Goal: Book appointment/travel/reservation

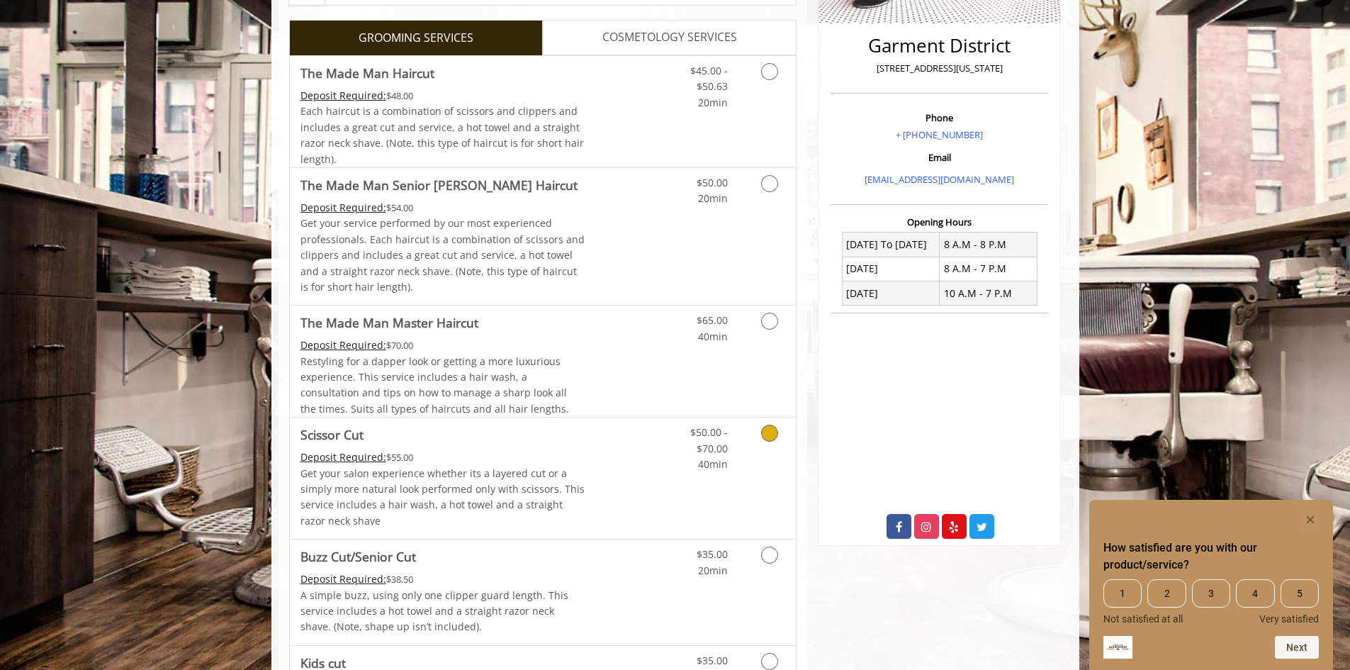
scroll to position [284, 0]
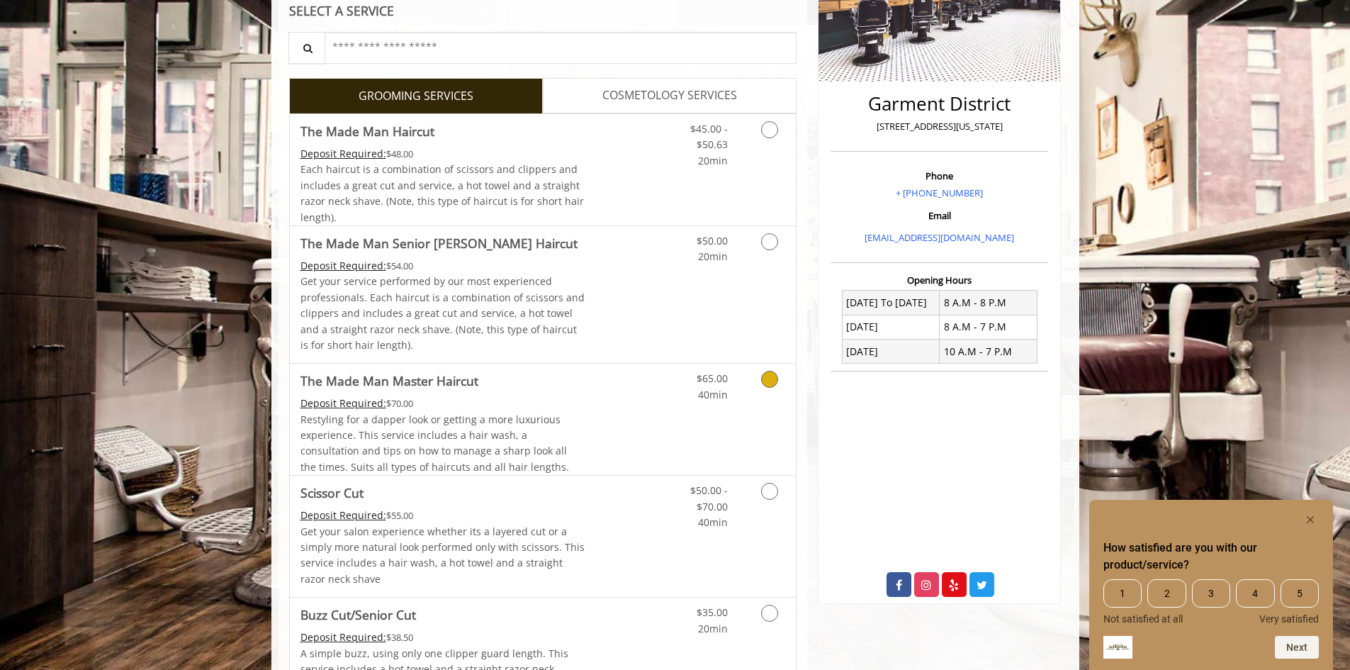
click at [648, 394] on link "Discounted Price" at bounding box center [627, 419] width 84 height 111
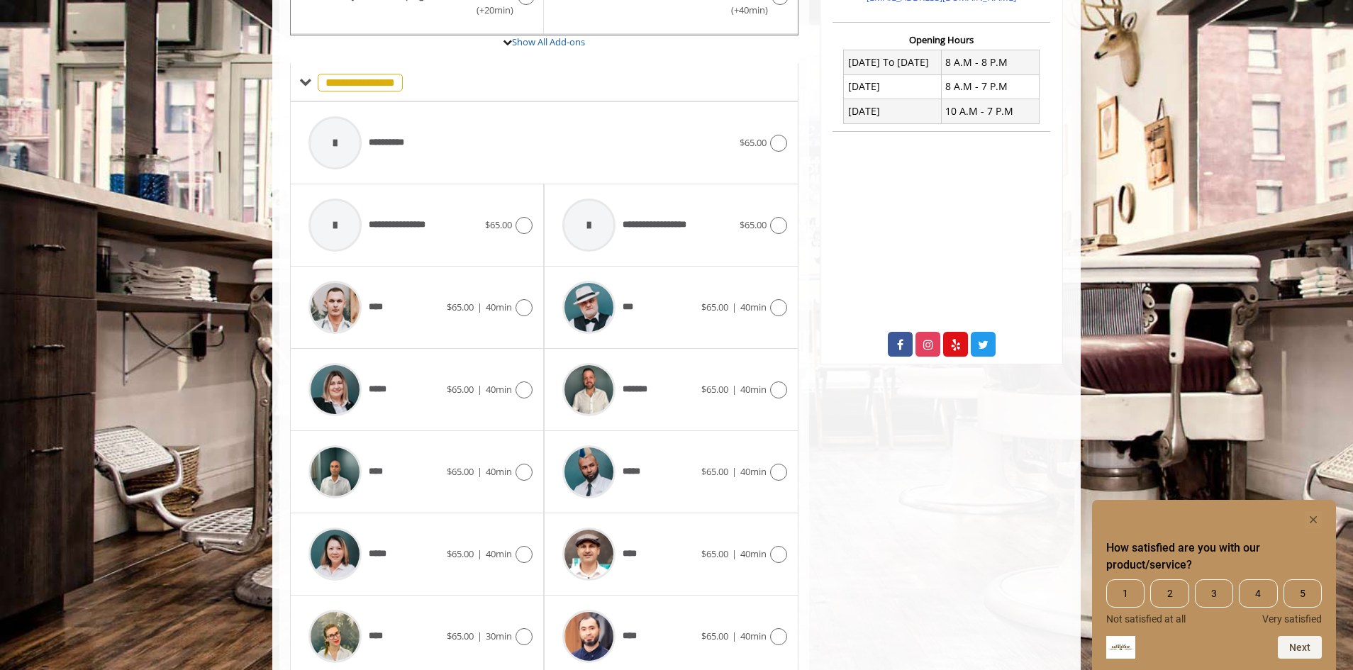
scroll to position [581, 0]
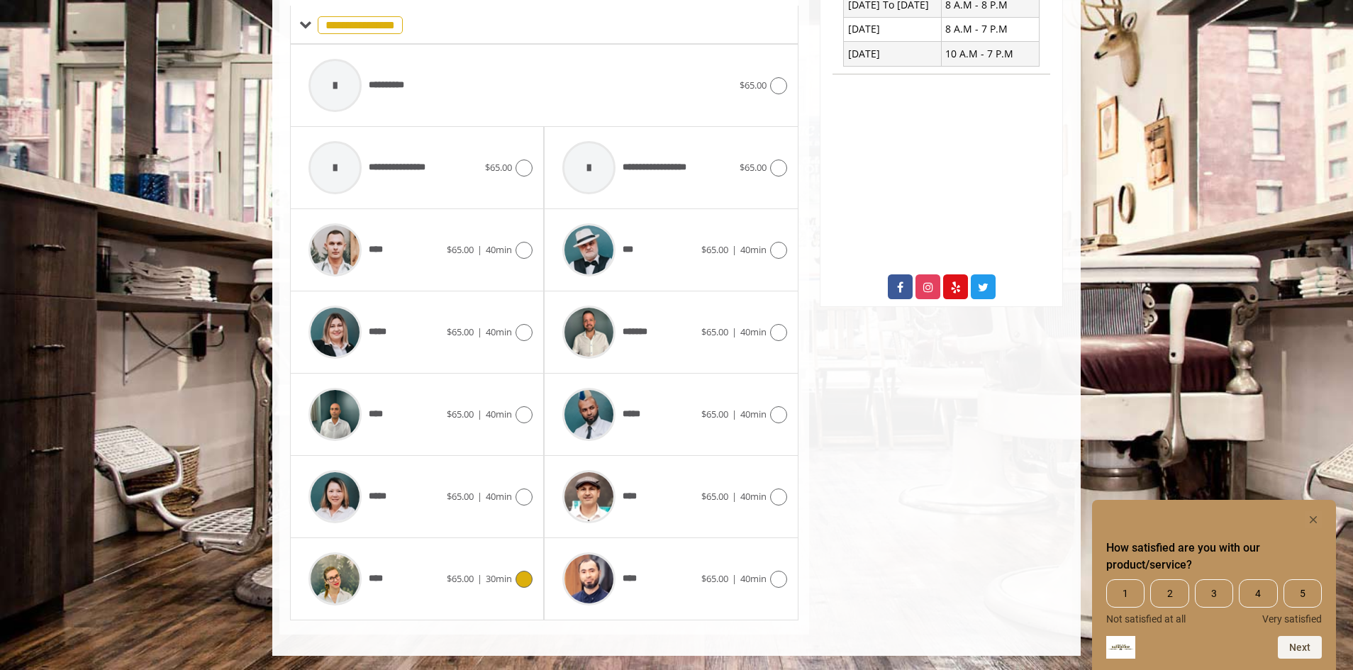
click at [530, 576] on icon at bounding box center [523, 579] width 17 height 17
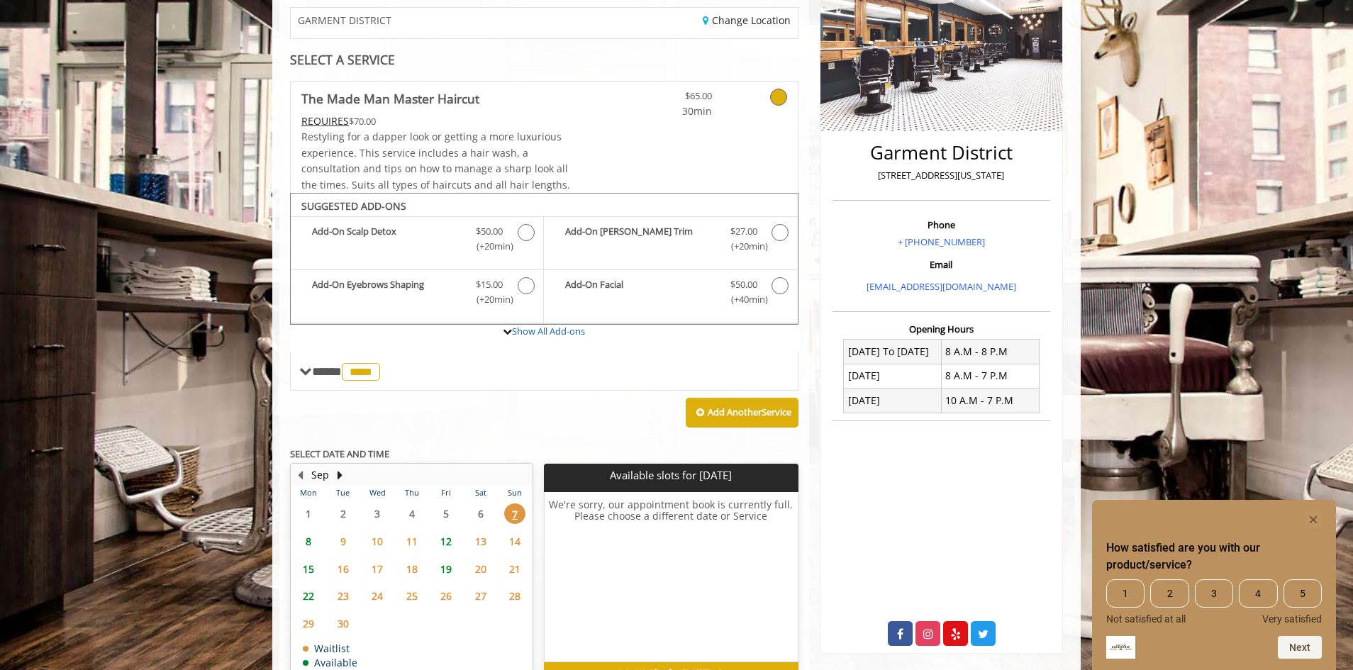
scroll to position [320, 0]
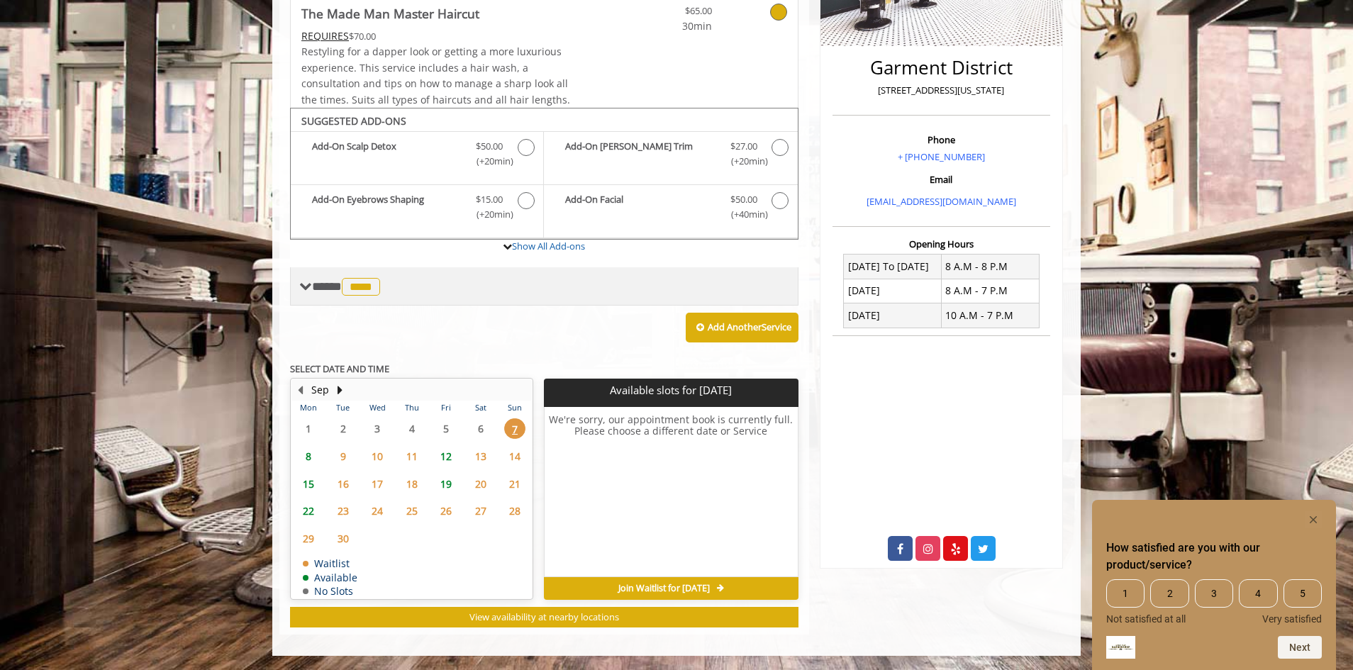
click at [325, 290] on span "**** **** ********" at bounding box center [348, 286] width 72 height 13
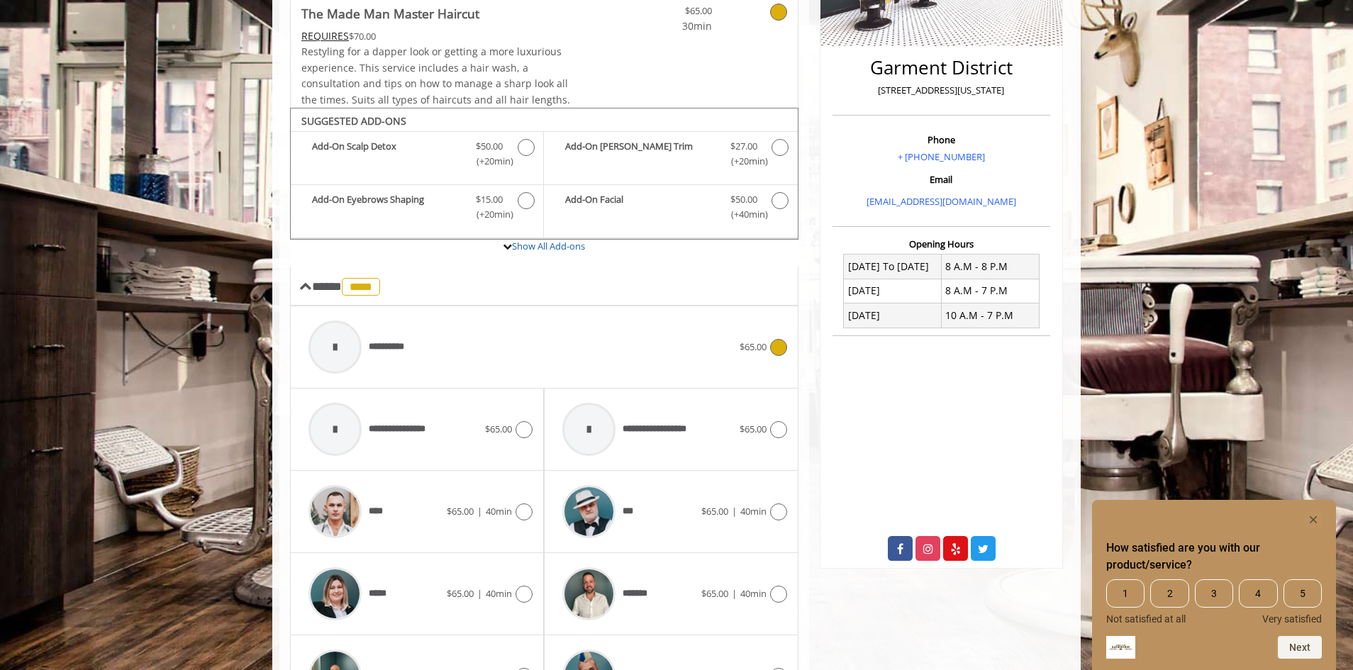
click at [354, 345] on div at bounding box center [334, 346] width 53 height 53
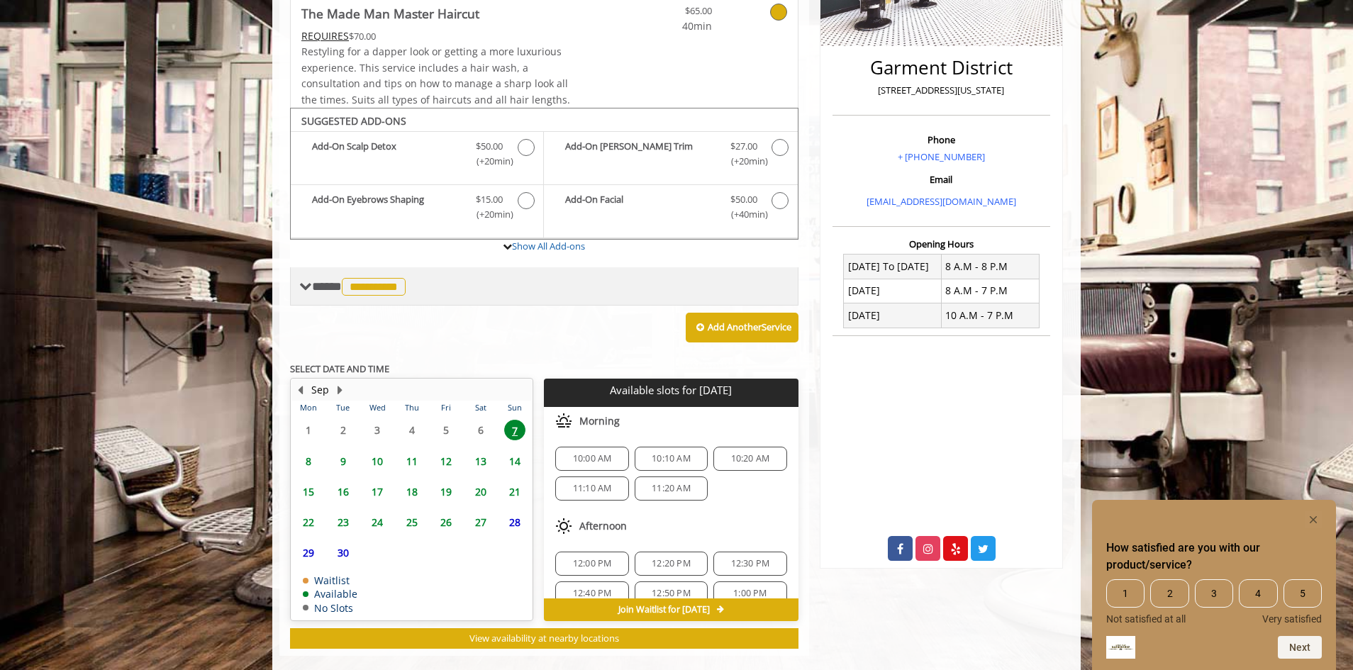
scroll to position [341, 0]
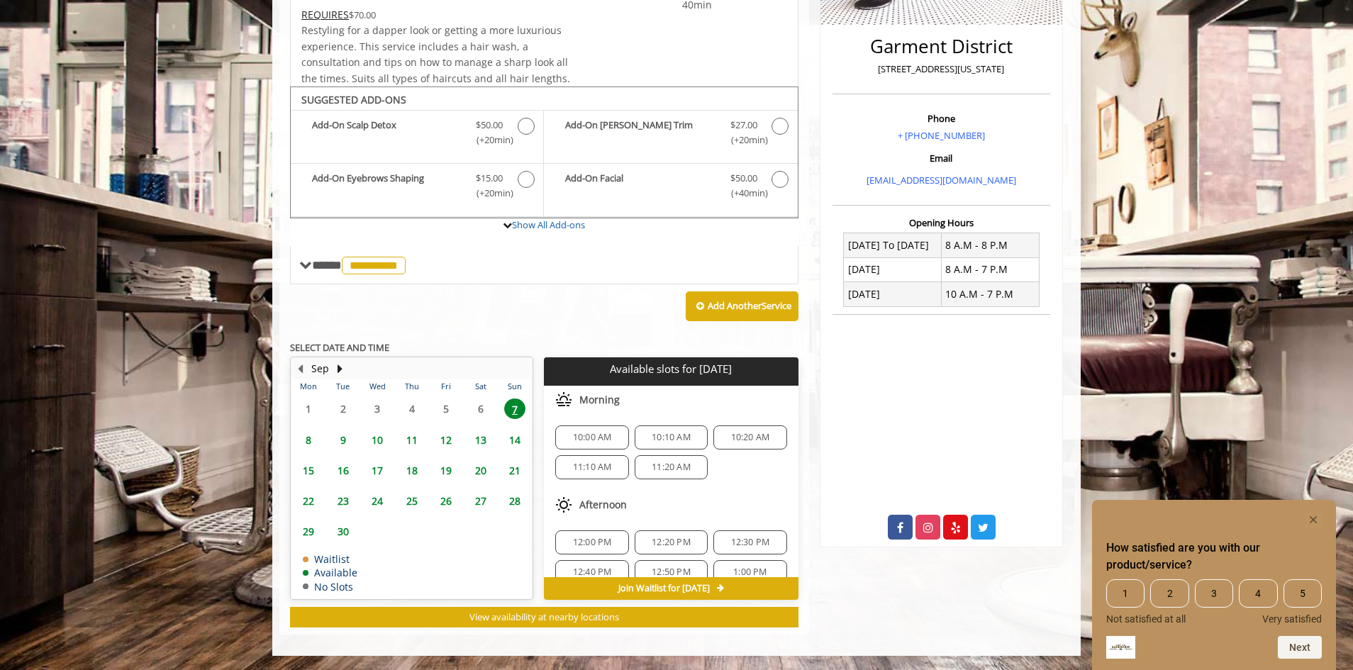
click at [384, 444] on span "10" at bounding box center [377, 440] width 21 height 21
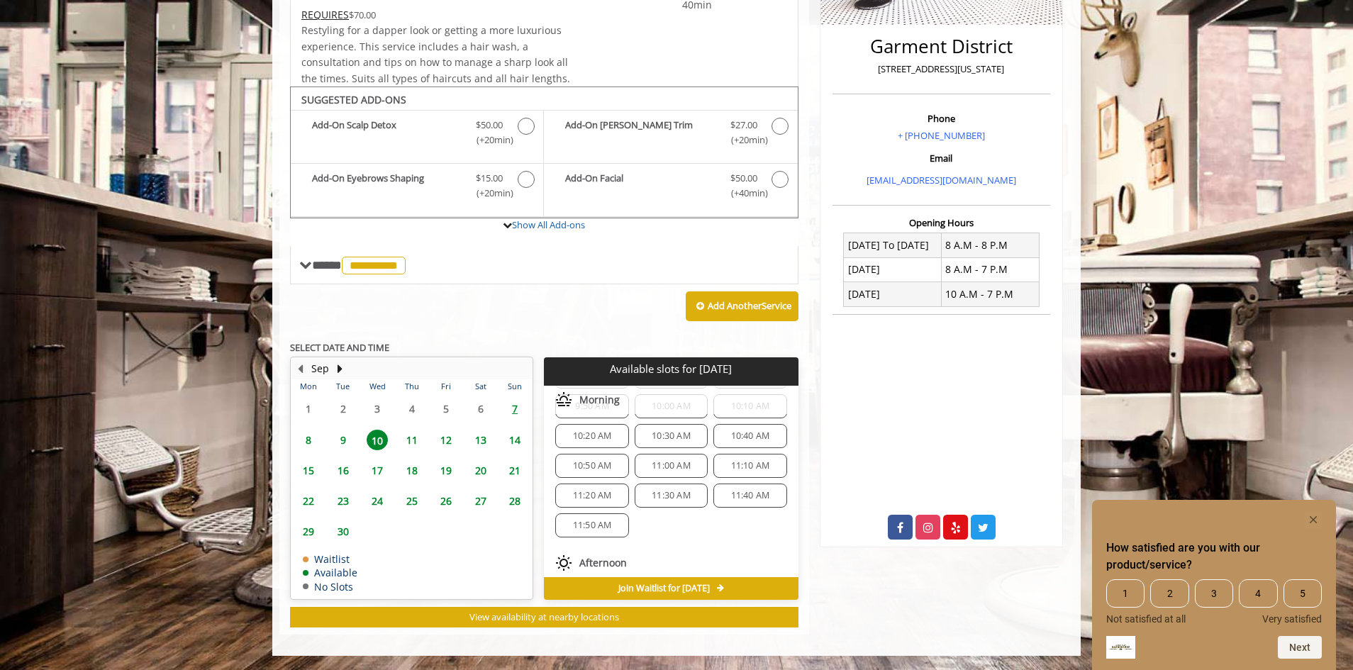
scroll to position [0, 0]
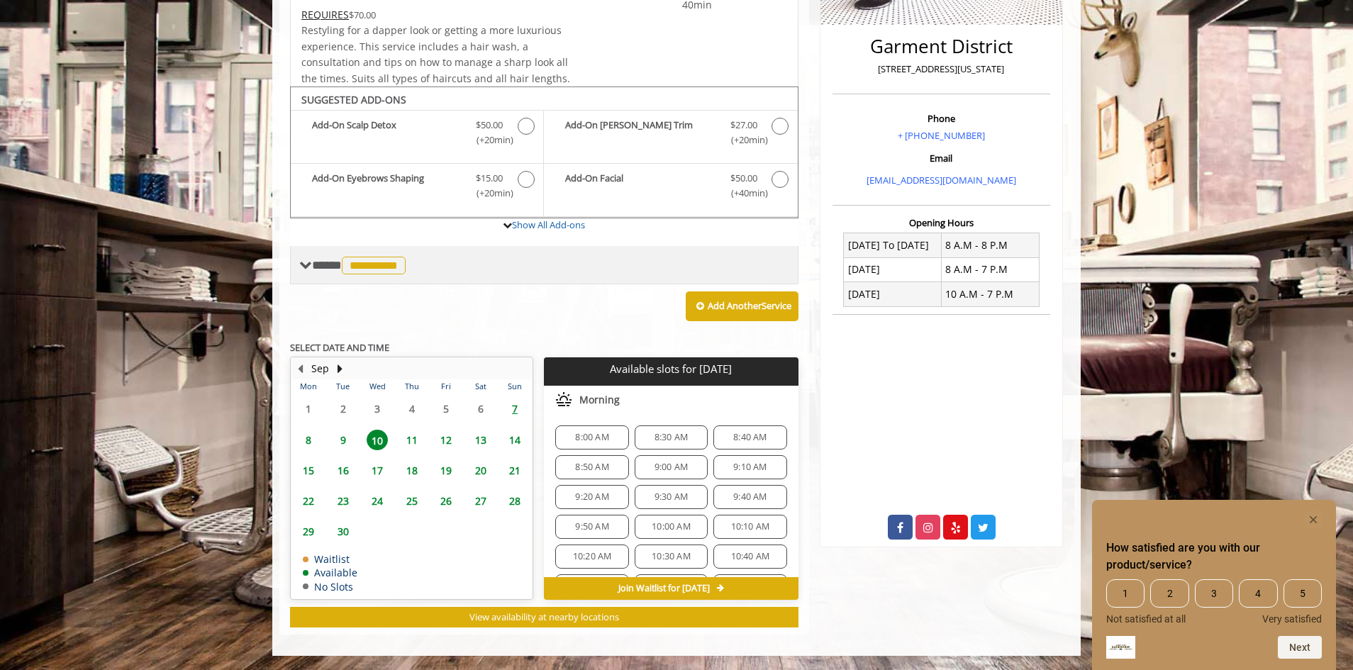
click at [376, 272] on span "**********" at bounding box center [374, 266] width 64 height 18
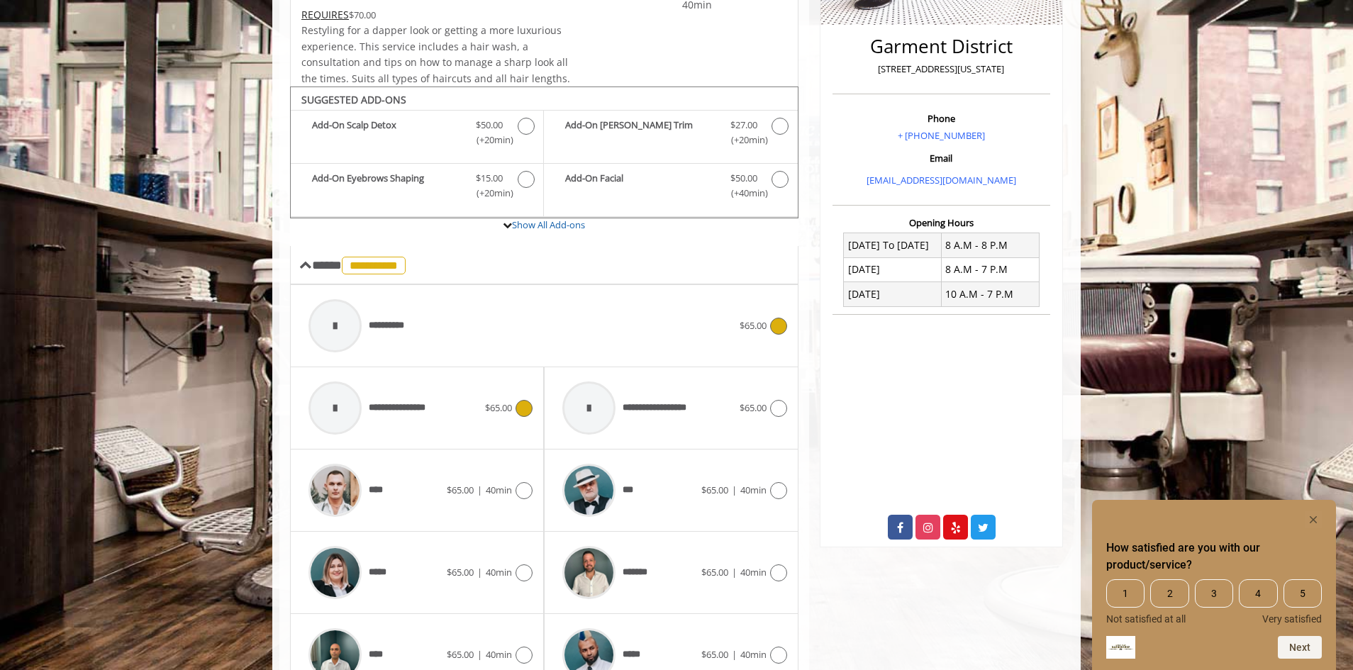
click at [438, 408] on span "**********" at bounding box center [404, 408] width 71 height 15
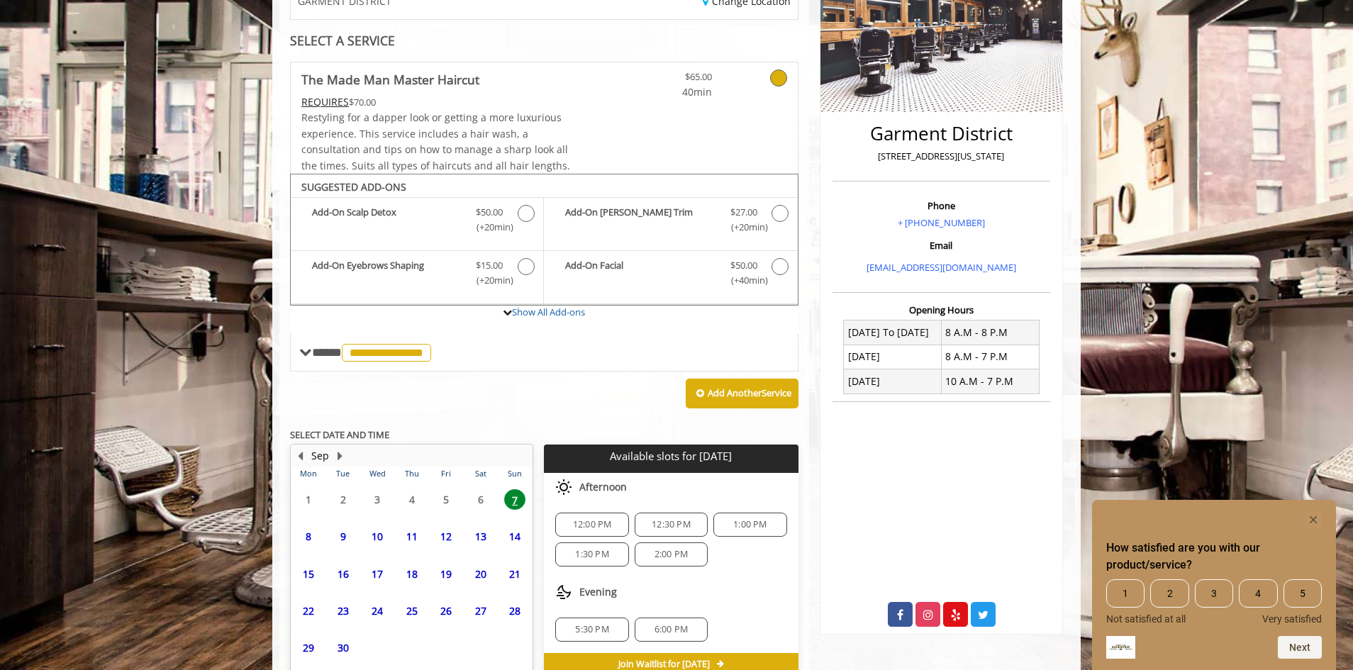
scroll to position [330, 0]
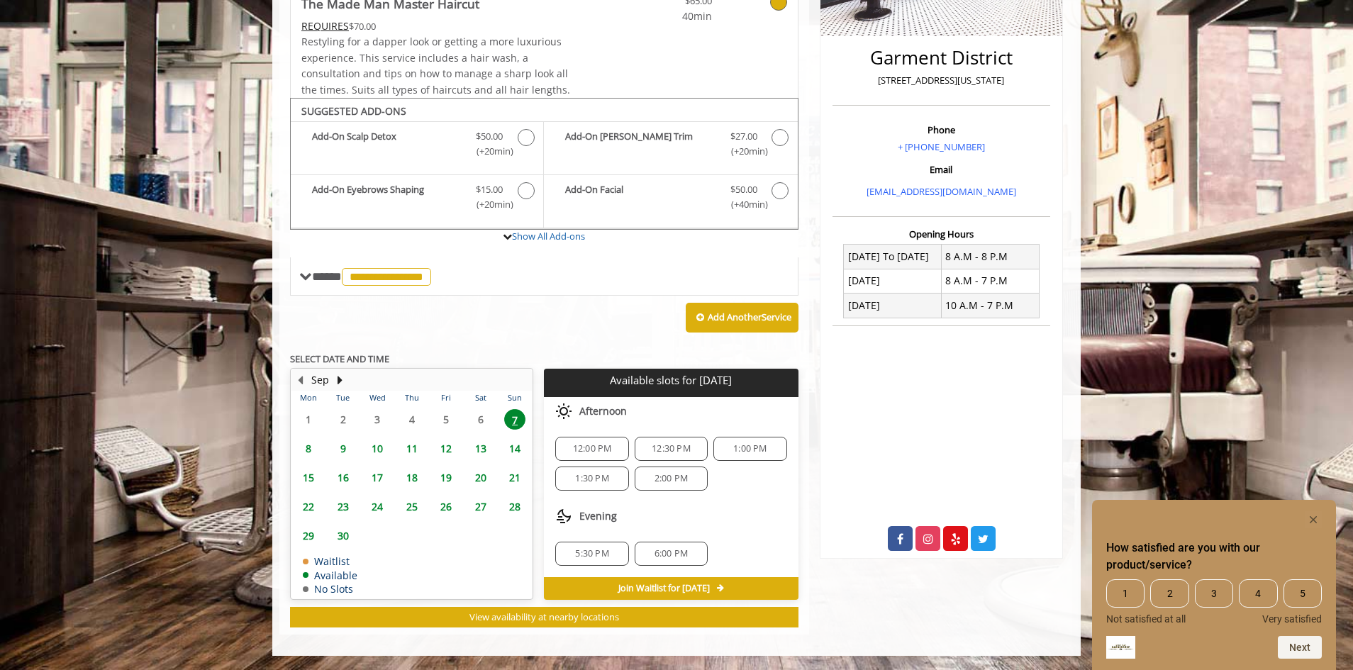
click at [375, 443] on span "10" at bounding box center [377, 448] width 21 height 21
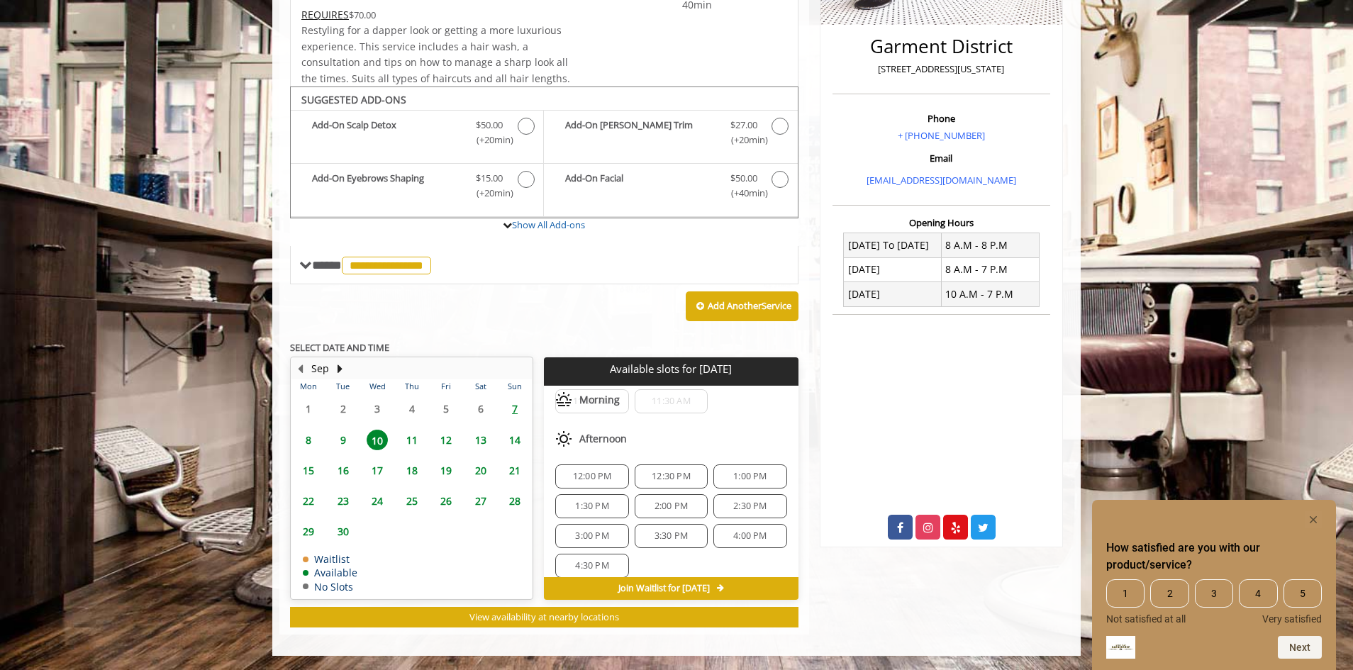
scroll to position [142, 0]
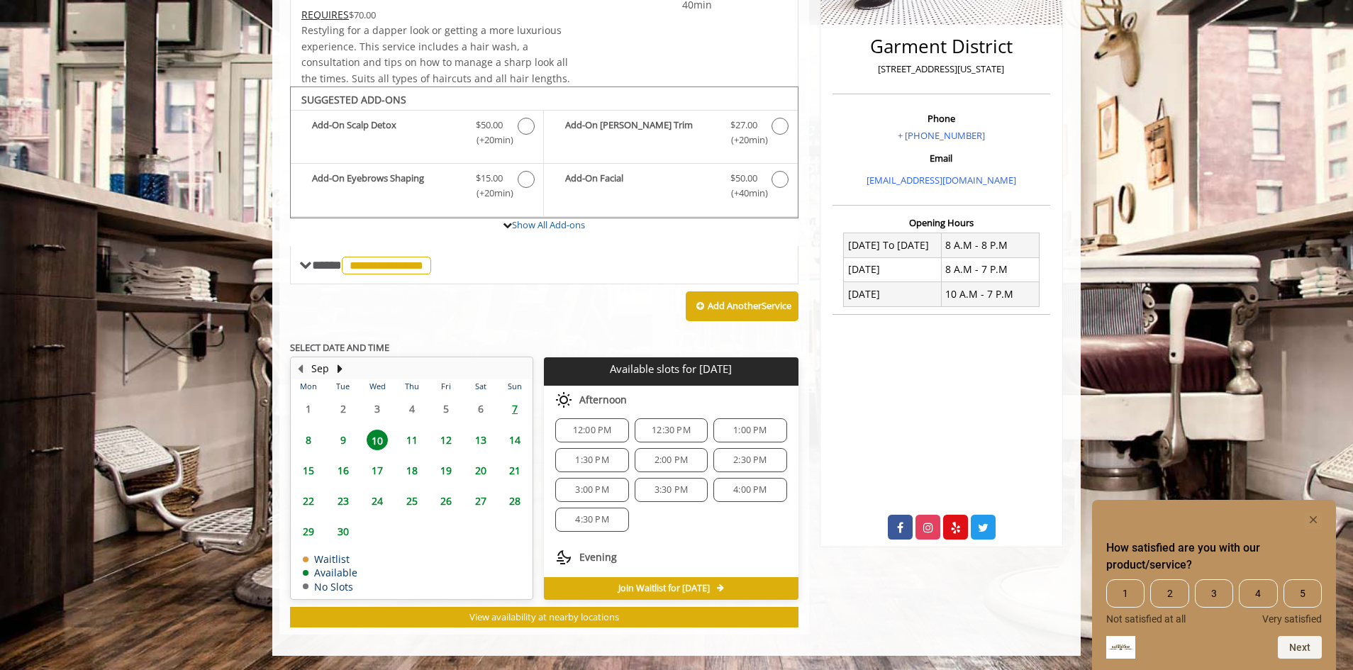
click at [410, 440] on span "11" at bounding box center [411, 440] width 21 height 21
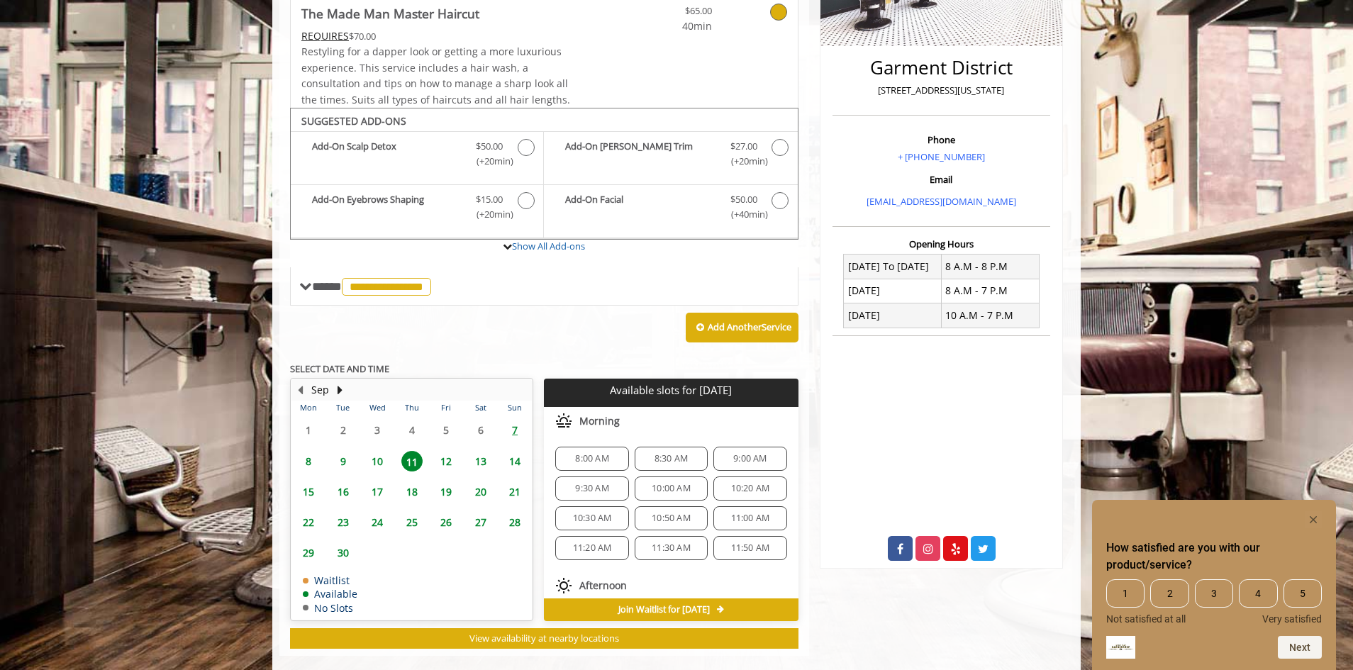
scroll to position [341, 0]
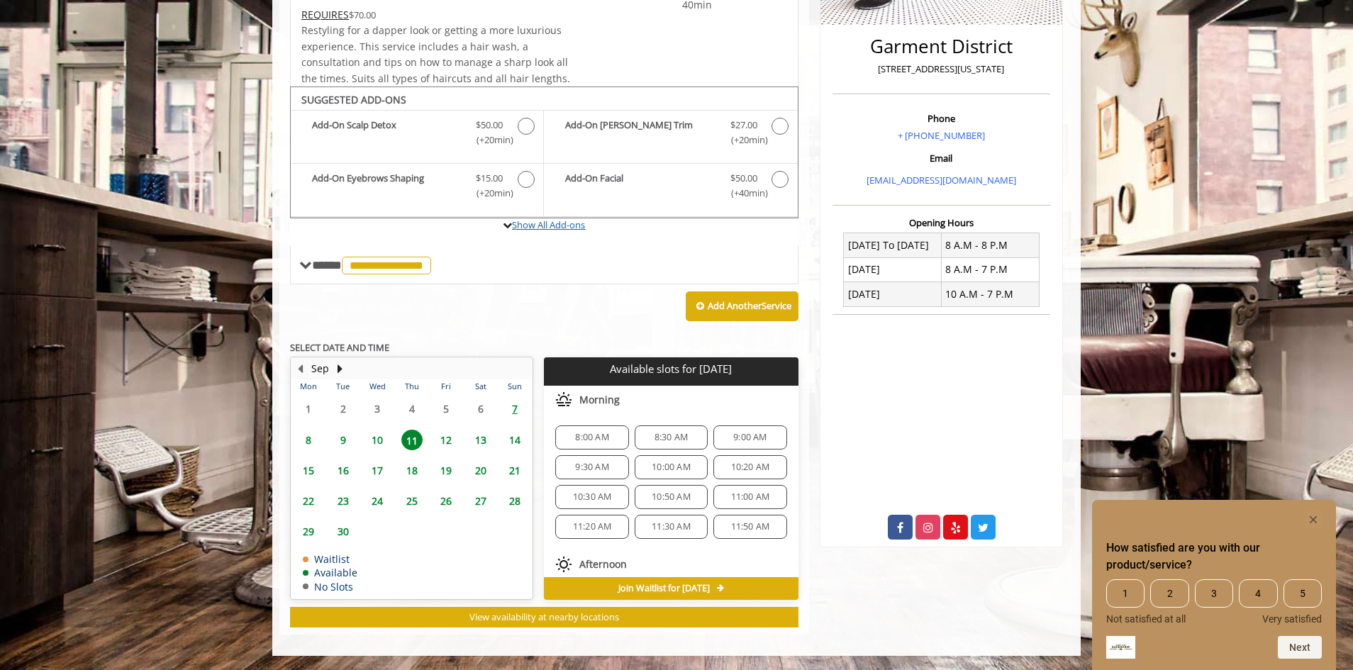
click at [532, 220] on link "Show All Add-ons" at bounding box center [548, 224] width 73 height 13
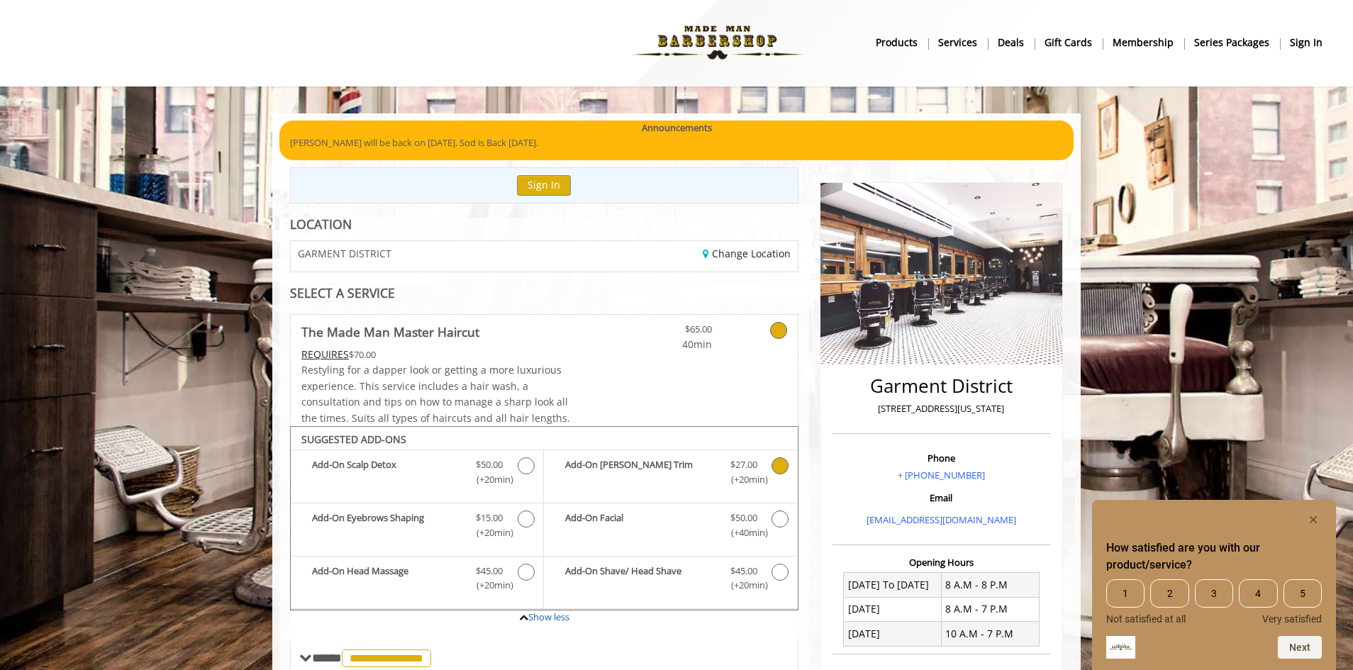
scroll to position [0, 0]
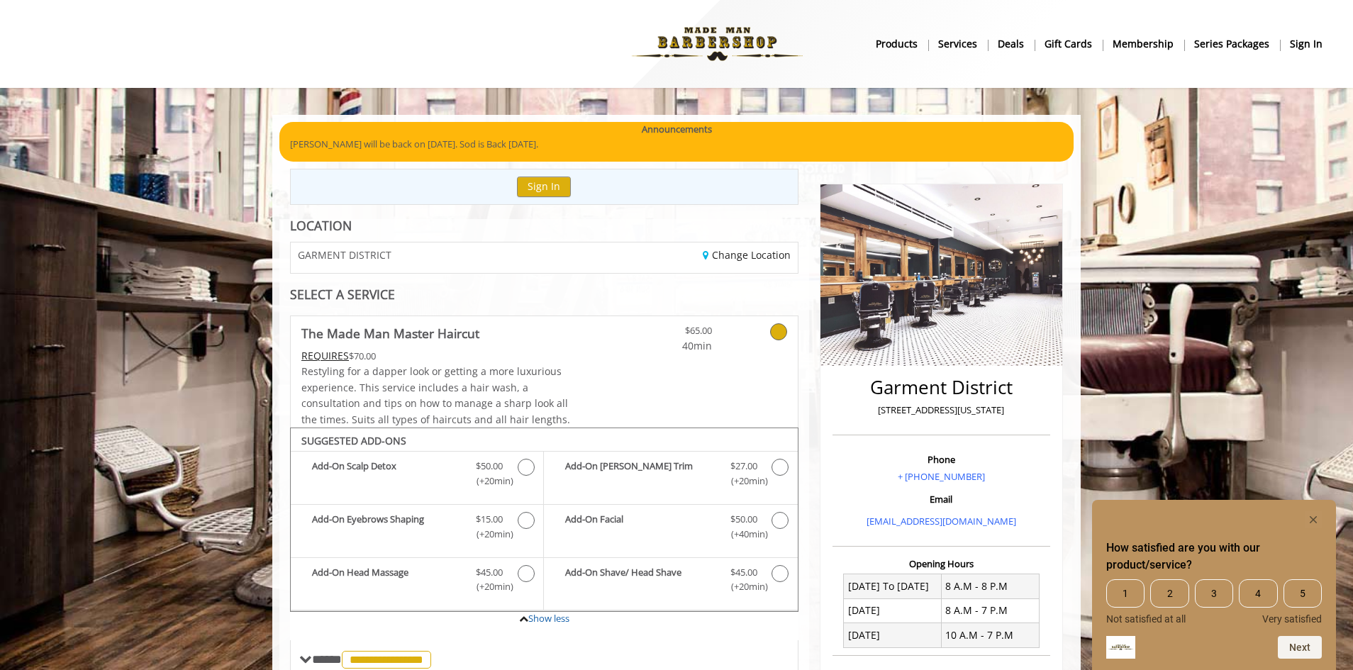
click at [963, 44] on b "Services" at bounding box center [957, 44] width 39 height 16
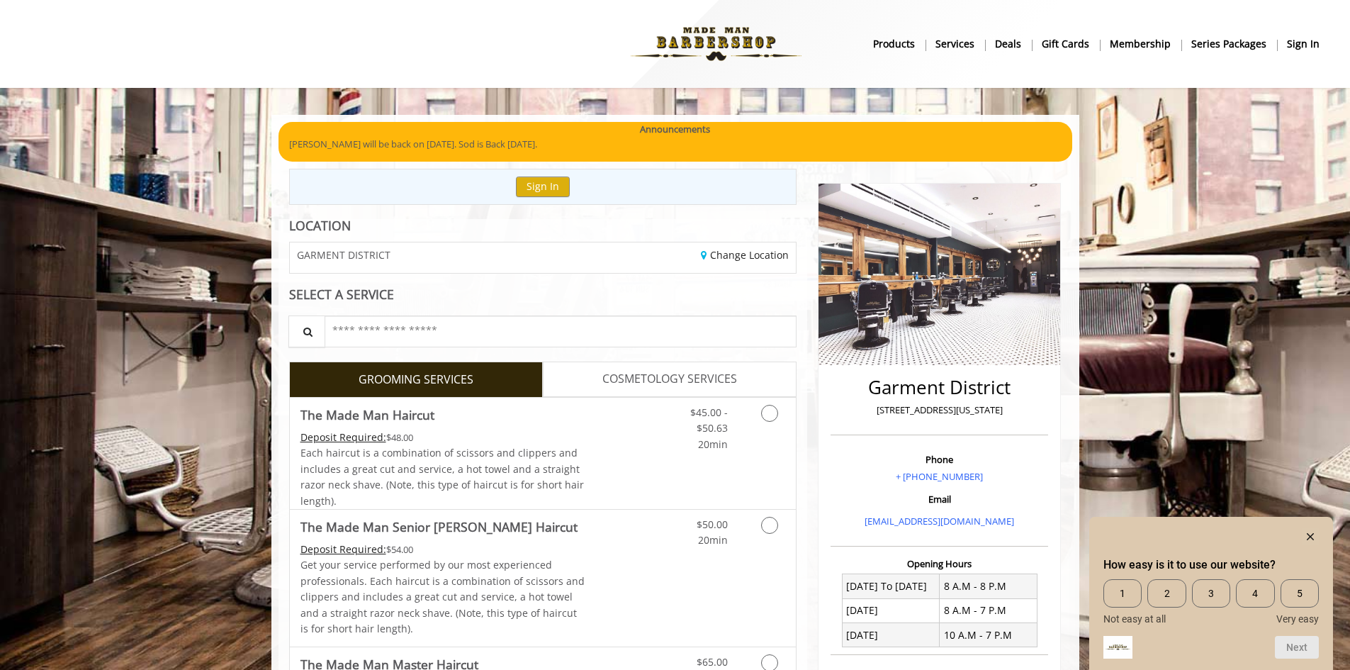
click at [910, 40] on b "products" at bounding box center [894, 44] width 42 height 16
click at [961, 48] on b "Services" at bounding box center [955, 44] width 39 height 16
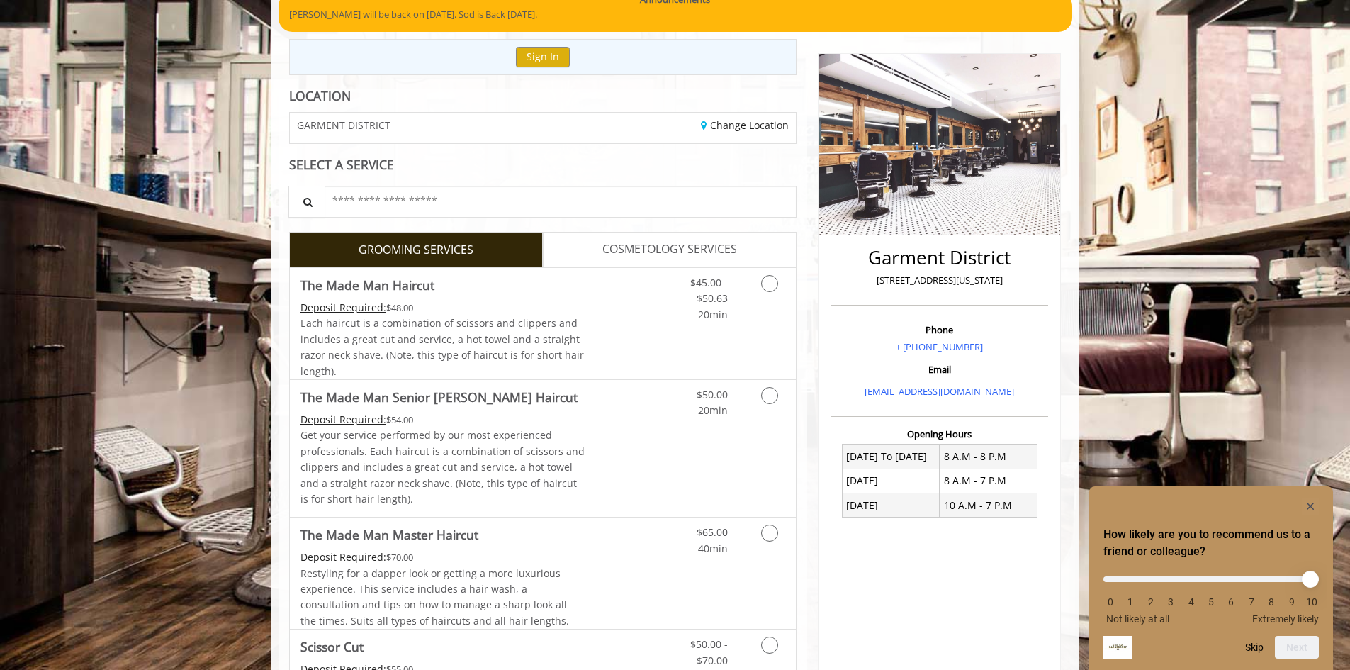
scroll to position [142, 0]
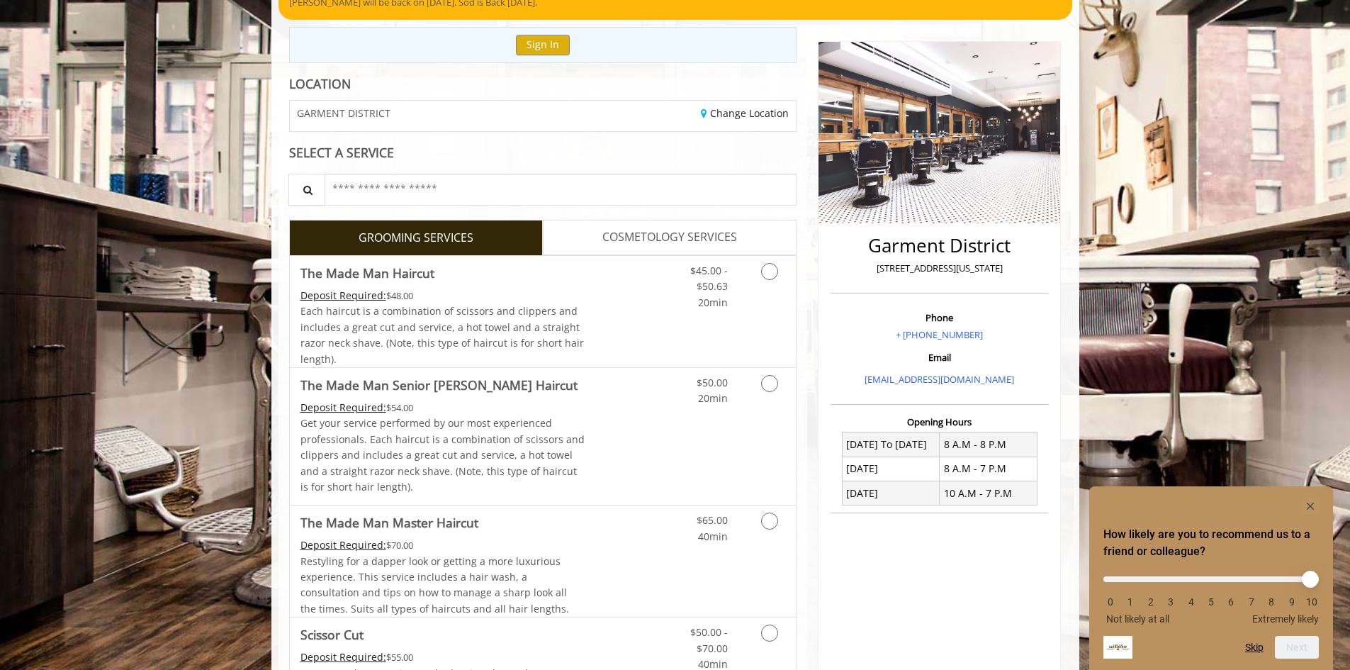
click at [673, 233] on span "COSMETOLOGY SERVICES" at bounding box center [670, 237] width 135 height 18
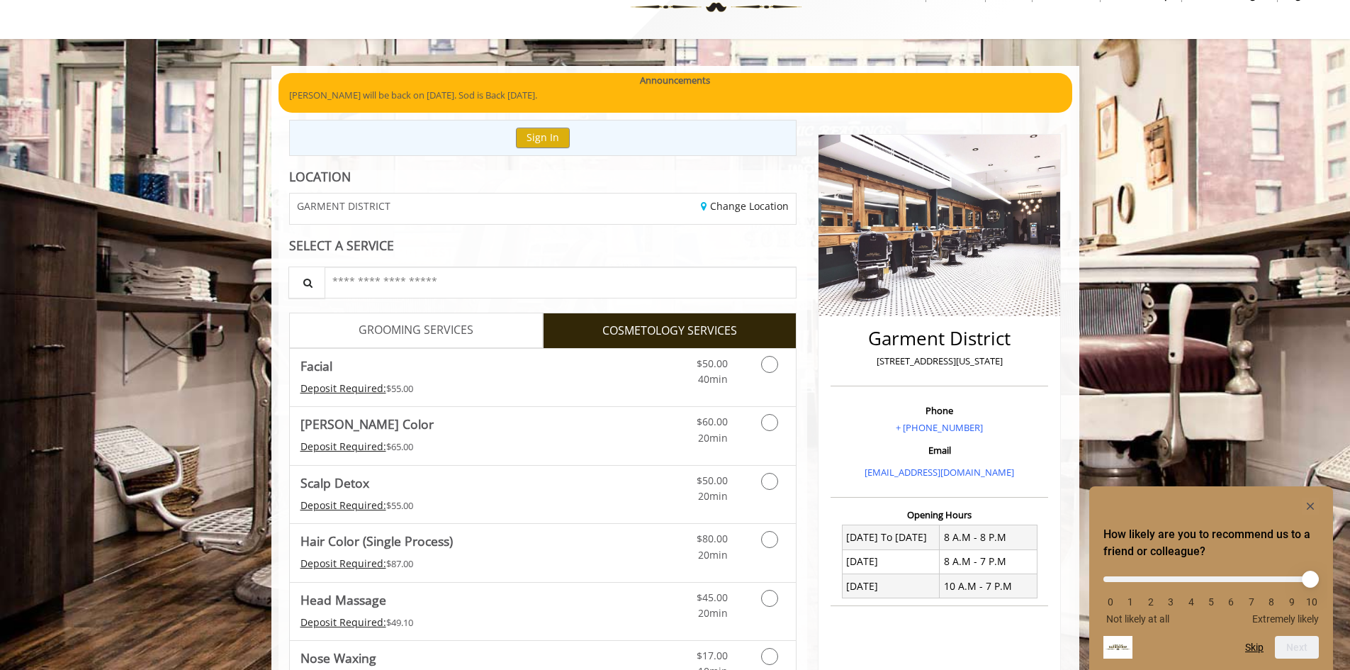
scroll to position [39, 0]
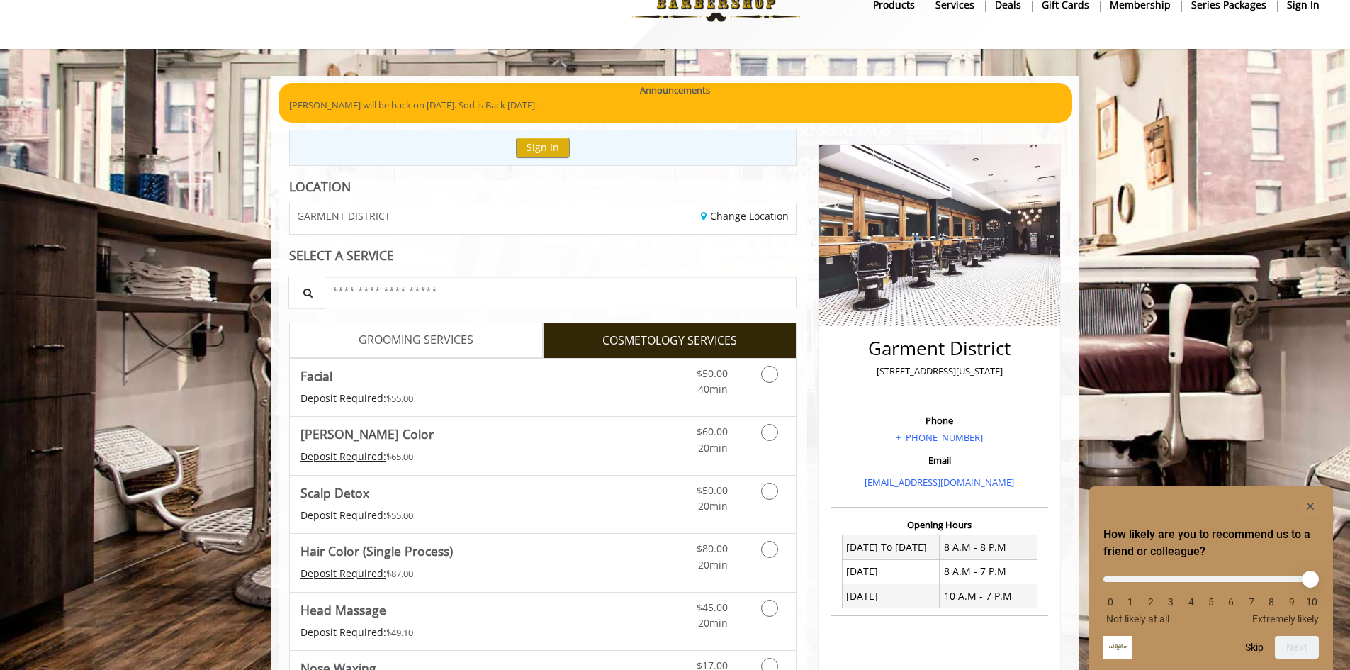
click at [413, 335] on span "GROOMING SERVICES" at bounding box center [416, 340] width 115 height 18
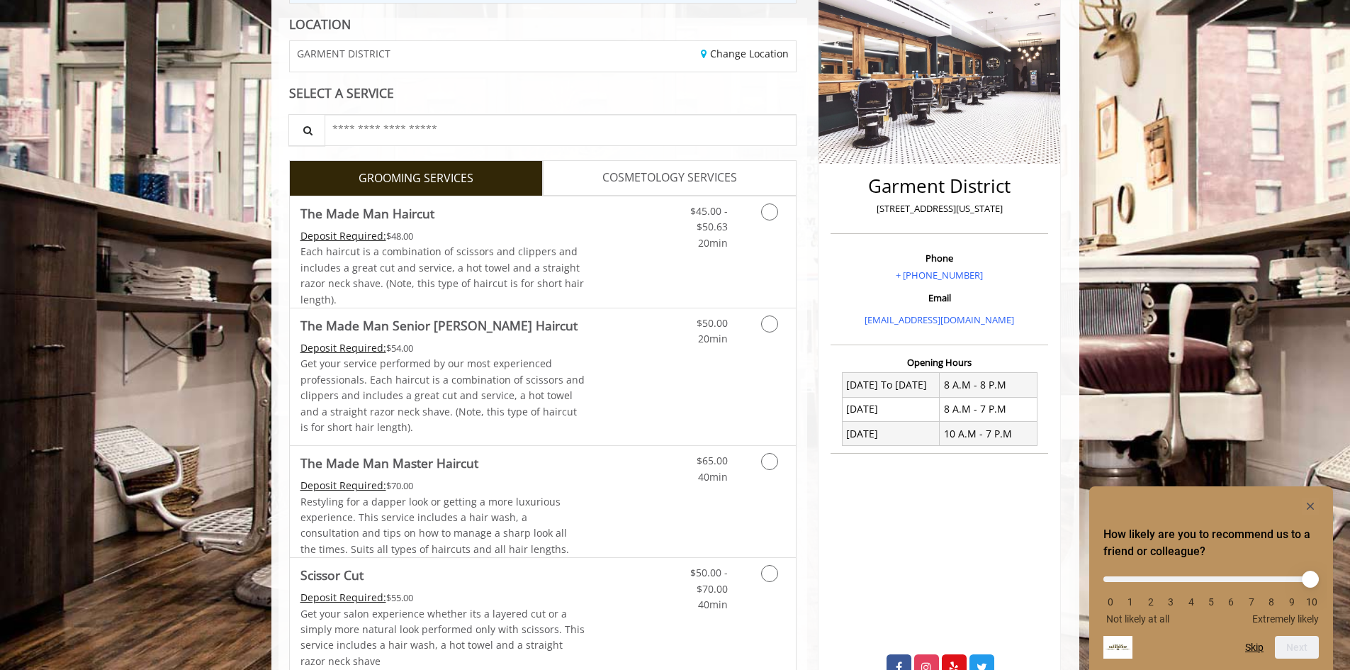
scroll to position [0, 0]
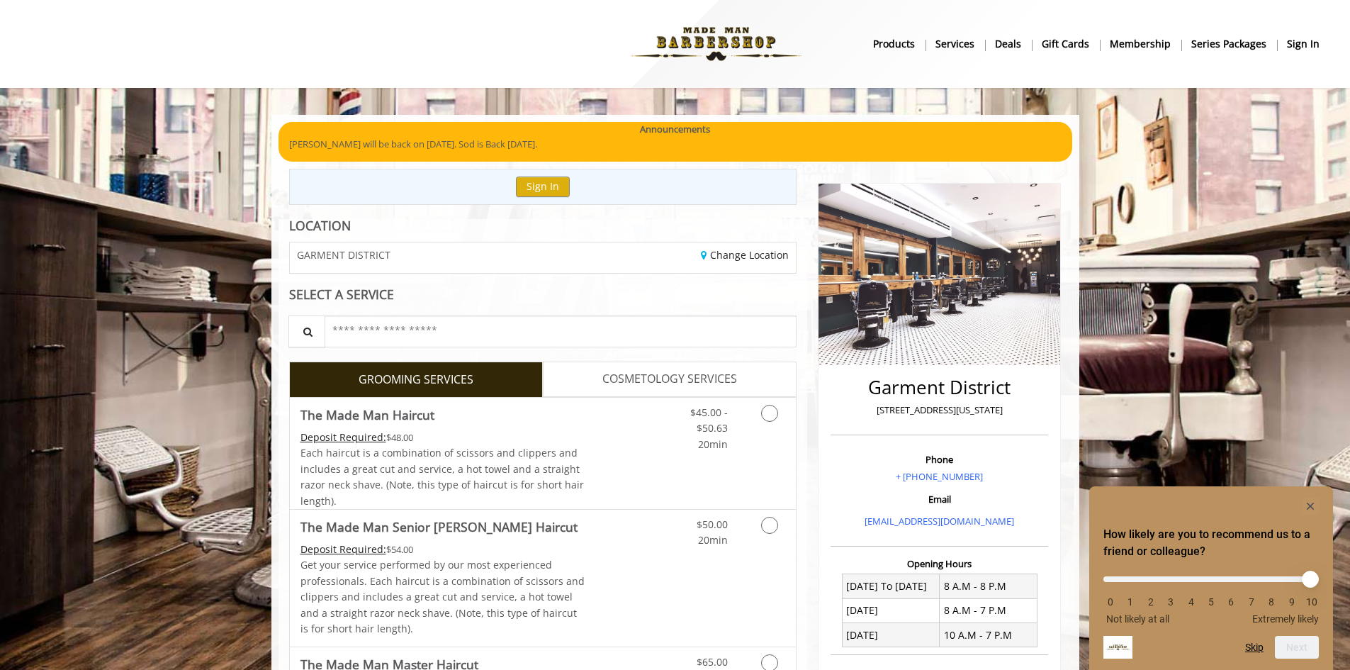
click at [735, 43] on img at bounding box center [716, 44] width 195 height 78
